Goal: Task Accomplishment & Management: Use online tool/utility

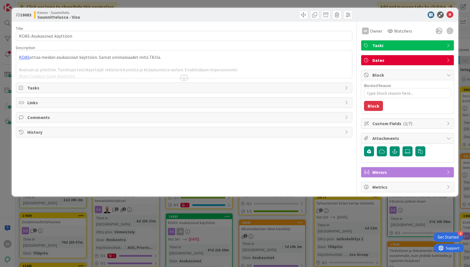
click at [184, 77] on div at bounding box center [184, 78] width 6 height 4
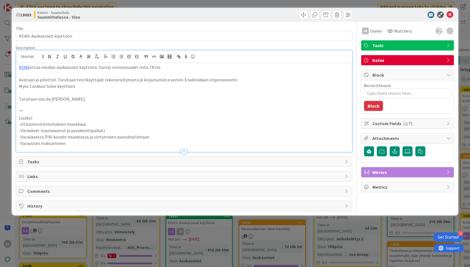
click at [110, 100] on p "Tarvitaan visu by Jutta:" at bounding box center [184, 99] width 330 height 6
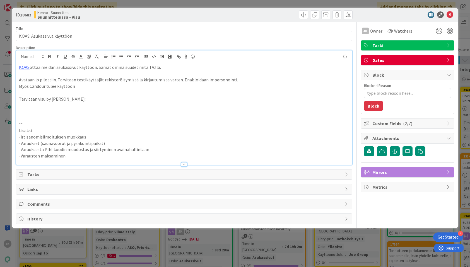
type textarea "x"
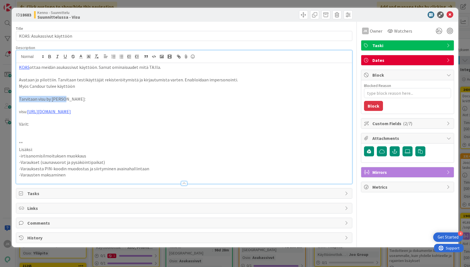
drag, startPoint x: 63, startPoint y: 98, endPoint x: 17, endPoint y: 98, distance: 46.3
click at [17, 98] on div "KOAS ottaa meidän asukassivut käyttöön. Samat ominaisuudet mitä TA:lla. Avataan…" at bounding box center [184, 123] width 336 height 121
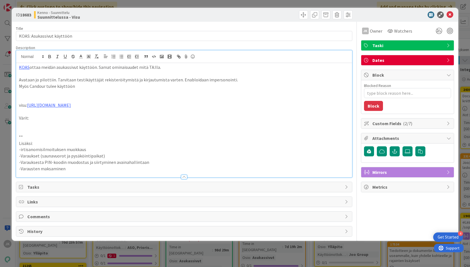
click at [25, 124] on p at bounding box center [184, 124] width 330 height 6
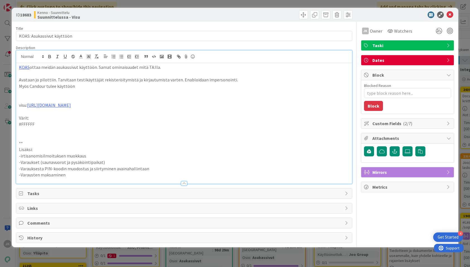
click at [386, 214] on div "JK Owner Watchers Taski Dates Block Blocked Reason 0 / 256 Block Custom Fields …" at bounding box center [407, 132] width 93 height 221
click at [99, 134] on p at bounding box center [184, 137] width 330 height 6
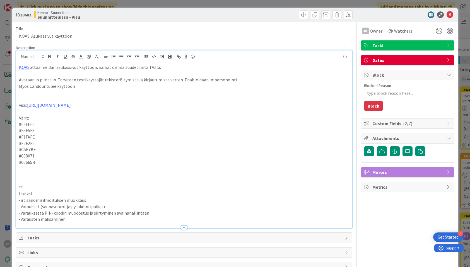
scroll to position [32, 0]
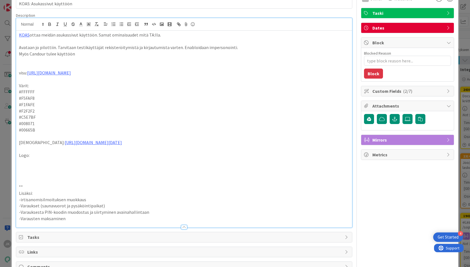
click at [72, 158] on p "Logo:" at bounding box center [184, 155] width 330 height 6
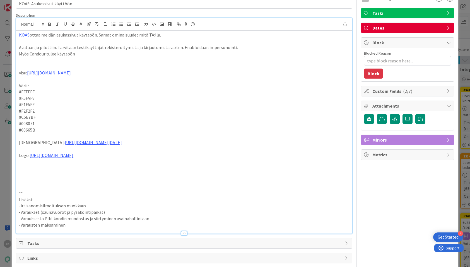
type textarea "x"
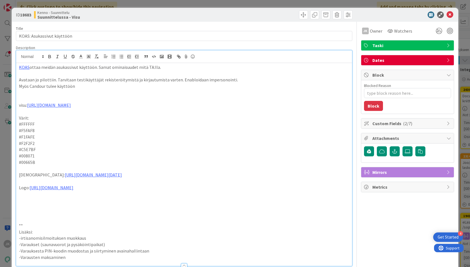
scroll to position [70, 0]
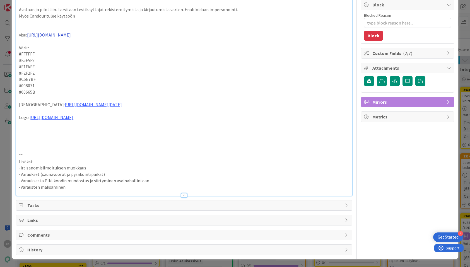
click at [71, 35] on link "https://www.figma.com/design/8nkeArknswRheh0fKWhyRc/Asukassivut?node-id=11358-6…" at bounding box center [49, 35] width 44 height 6
click at [141, 47] on link "https://www.figma.com/design/8nkeArknswRheh0fKWhyRc/Asukassivut?node-id=11358-6…" at bounding box center [126, 45] width 38 height 7
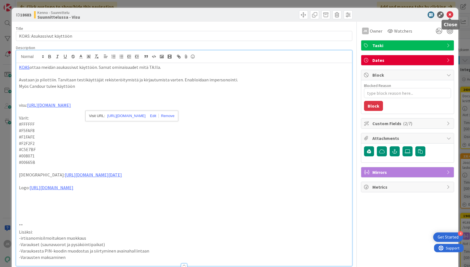
click at [450, 15] on icon at bounding box center [450, 14] width 7 height 7
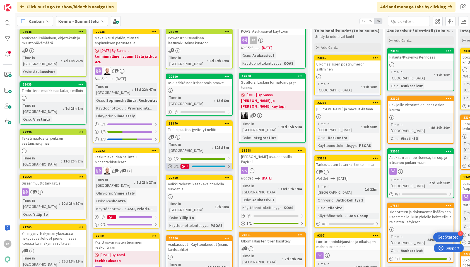
scroll to position [40, 0]
